Goal: Information Seeking & Learning: Learn about a topic

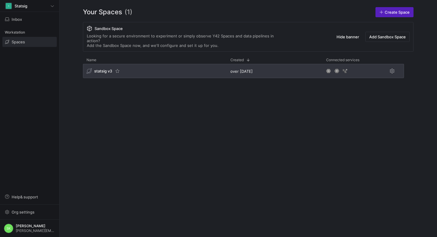
click at [112, 73] on span "statsig v3" at bounding box center [103, 71] width 18 height 5
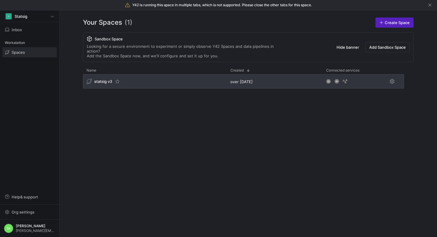
click at [107, 84] on span "statsig v3" at bounding box center [103, 81] width 18 height 5
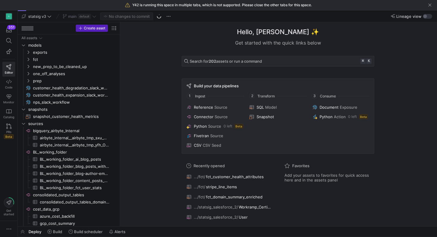
drag, startPoint x: 100, startPoint y: 73, endPoint x: 142, endPoint y: 72, distance: 41.9
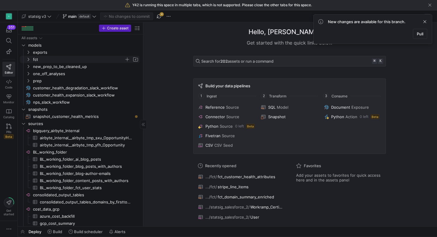
click at [29, 61] on icon "Press SPACE to select this row." at bounding box center [28, 60] width 4 height 4
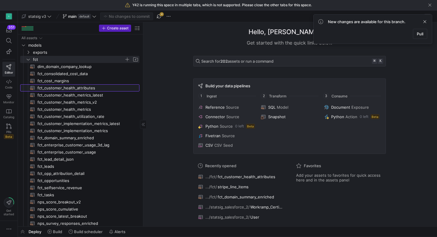
click at [86, 91] on span "fct_customer_health_attributes​​​​​​​​​​" at bounding box center [84, 88] width 95 height 7
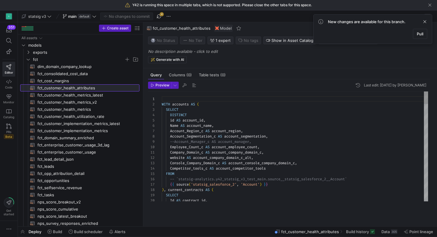
scroll to position [53, 0]
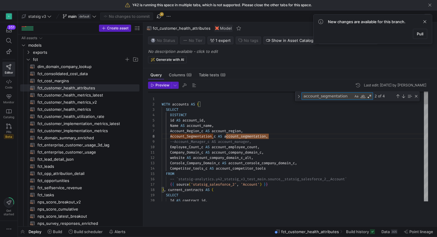
type textarea "s"
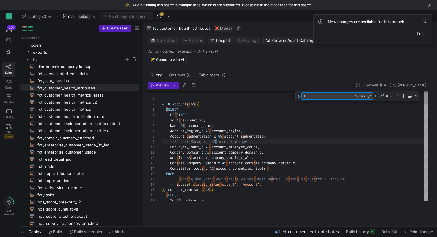
type textarea "Company_Domain_c AS account_company_domain_c, website AS account_company_domain…"
type textarea "st"
type textarea "account_competitor_tools, b.account_manager_name, -- AM details b.account_manag…"
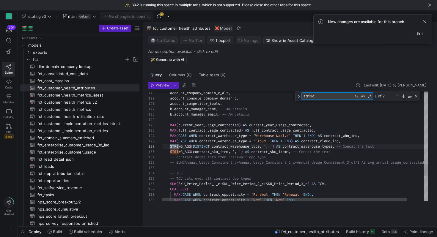
scroll to position [53, 21]
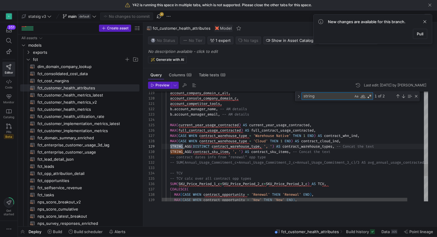
type textarea "string"
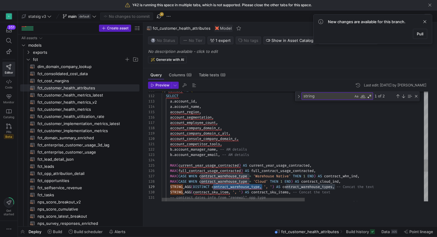
type textarea "account_competitor_tools, b.account_manager_name, -- AM details b.account_manag…"
